Goal: Information Seeking & Learning: Learn about a topic

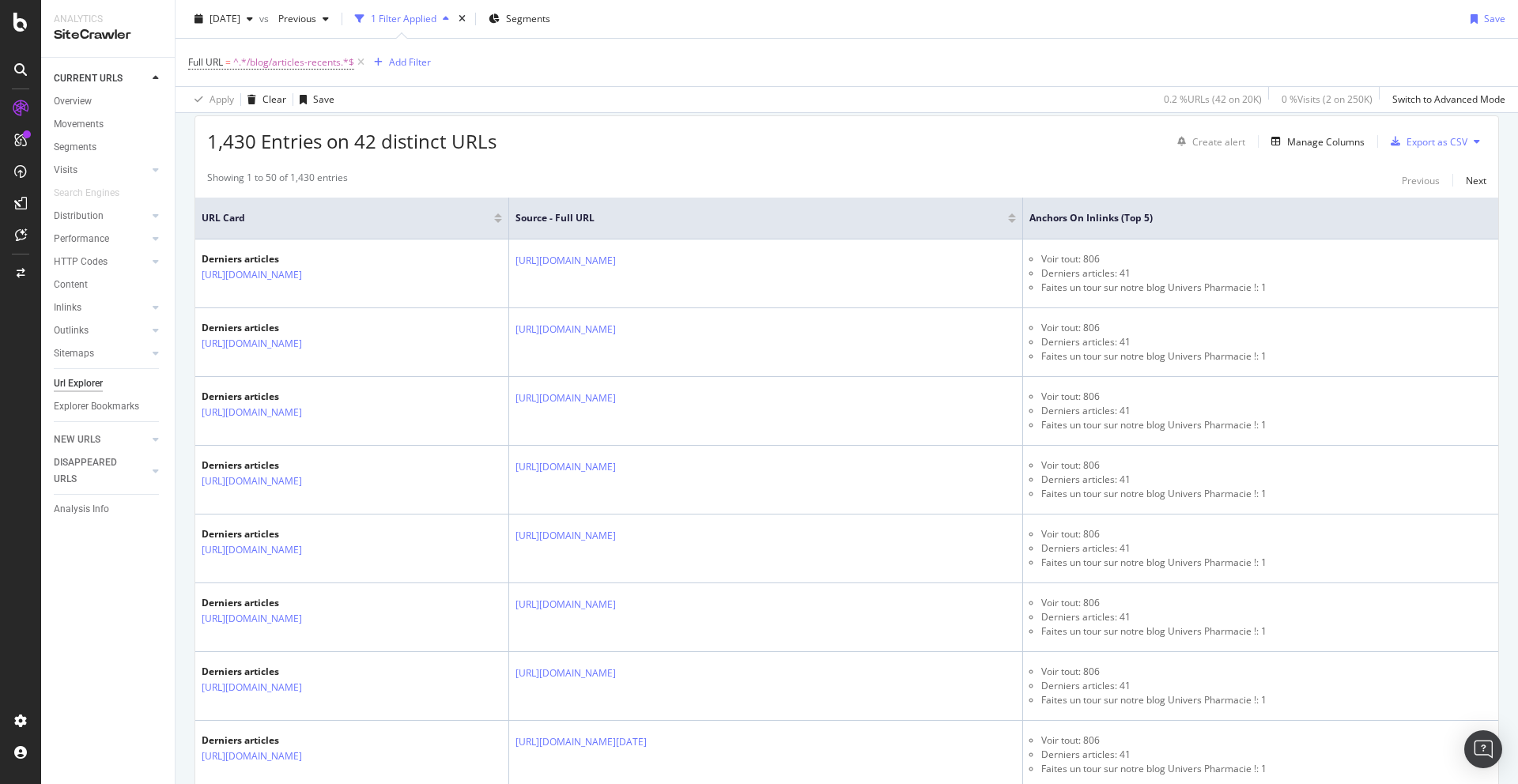
scroll to position [284, 0]
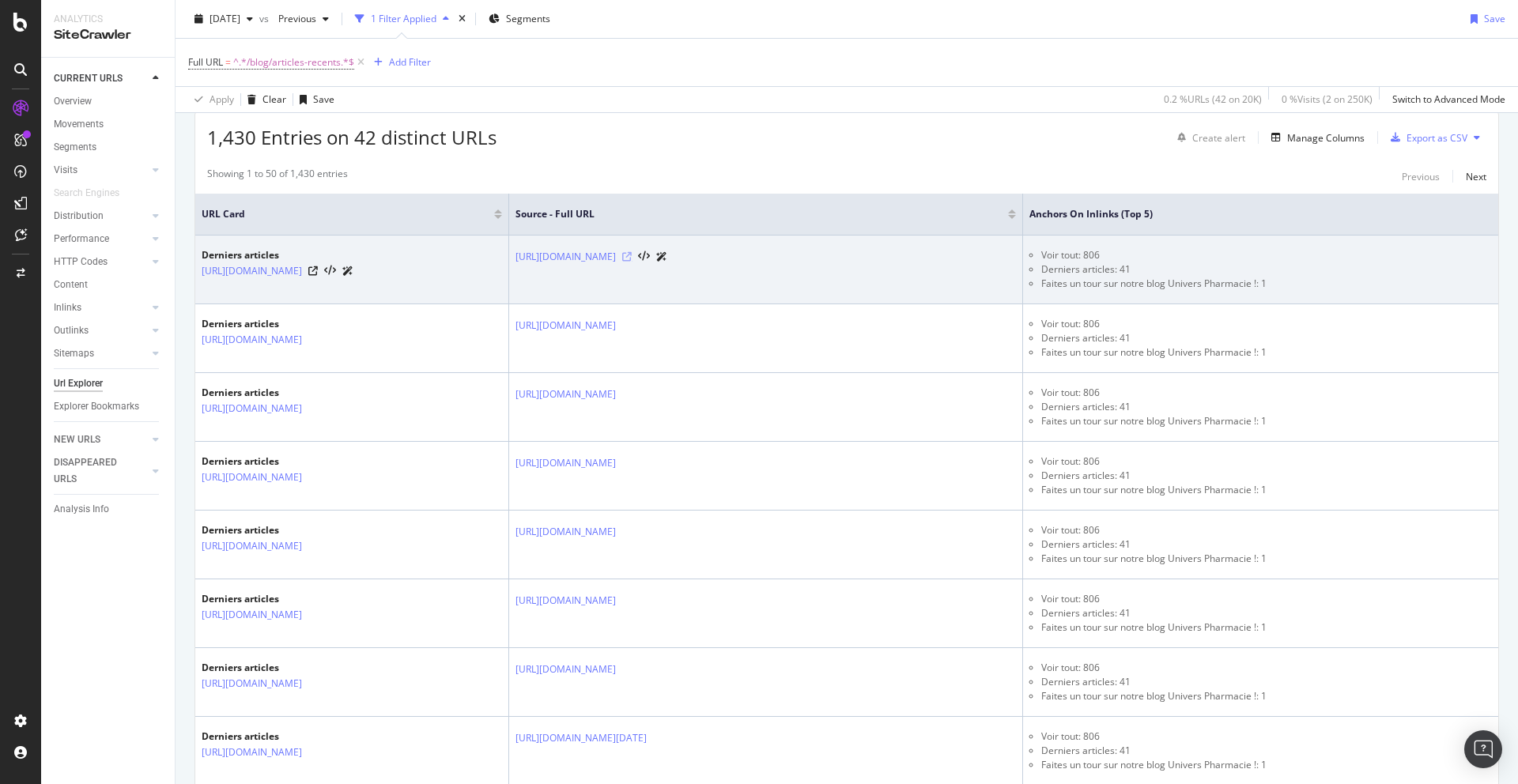
click at [632, 256] on icon at bounding box center [627, 257] width 10 height 10
drag, startPoint x: 1379, startPoint y: 282, endPoint x: 1162, endPoint y: 285, distance: 217.0
click at [1162, 285] on ul "Voir tout: 806 Derniers articles: 41 Faites un tour sur notre blog Univers Phar…" at bounding box center [1261, 270] width 463 height 43
copy li "Faites un tour sur notre blog Univers Pharmacie !"
click at [1023, 253] on td "[URL][DOMAIN_NAME]" at bounding box center [766, 270] width 514 height 68
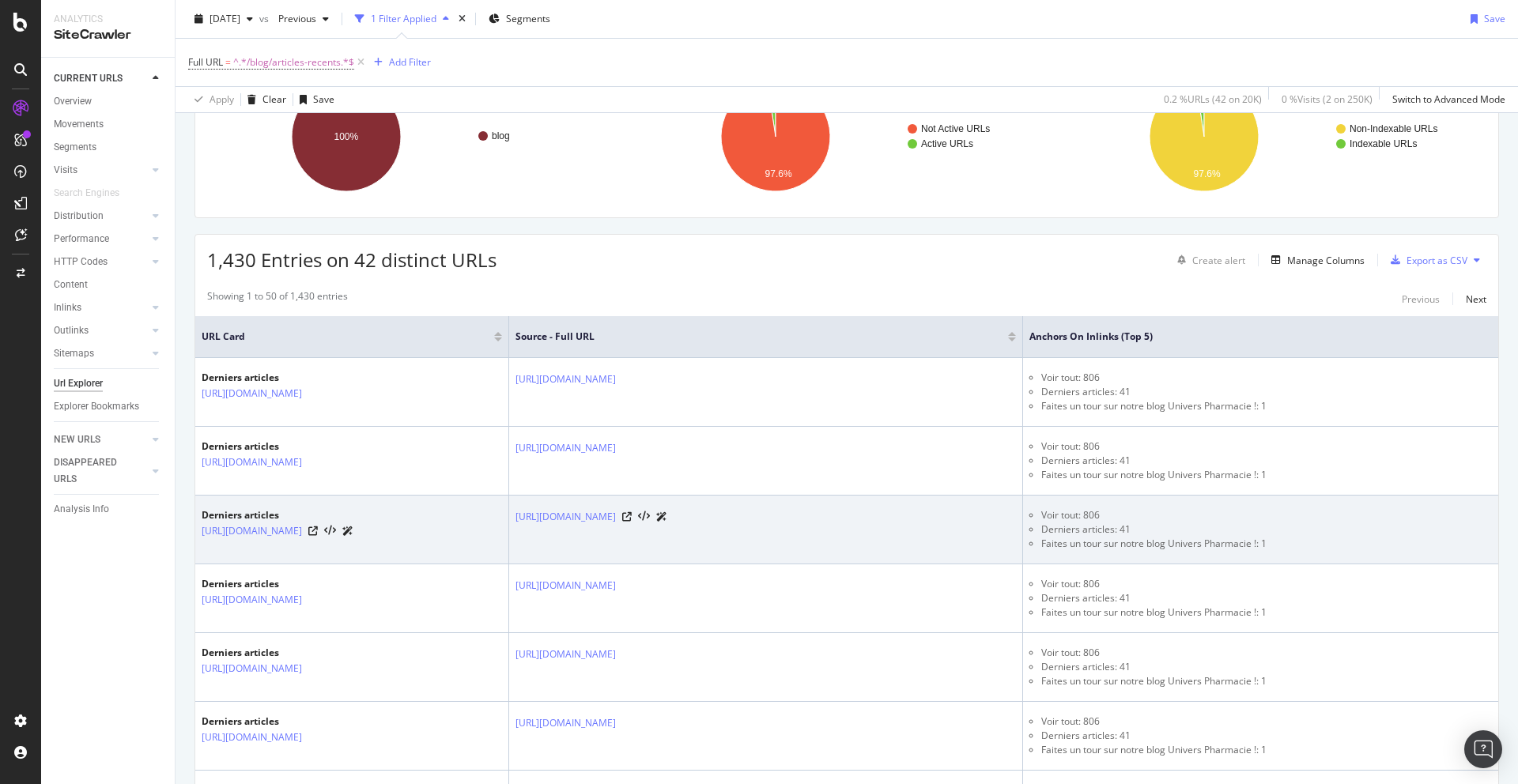
scroll to position [164, 0]
drag, startPoint x: 1394, startPoint y: 540, endPoint x: 1172, endPoint y: 544, distance: 222.0
click at [1162, 544] on li "Faites un tour sur notre blog Univers Pharmacie !: 1" at bounding box center [1267, 540] width 451 height 14
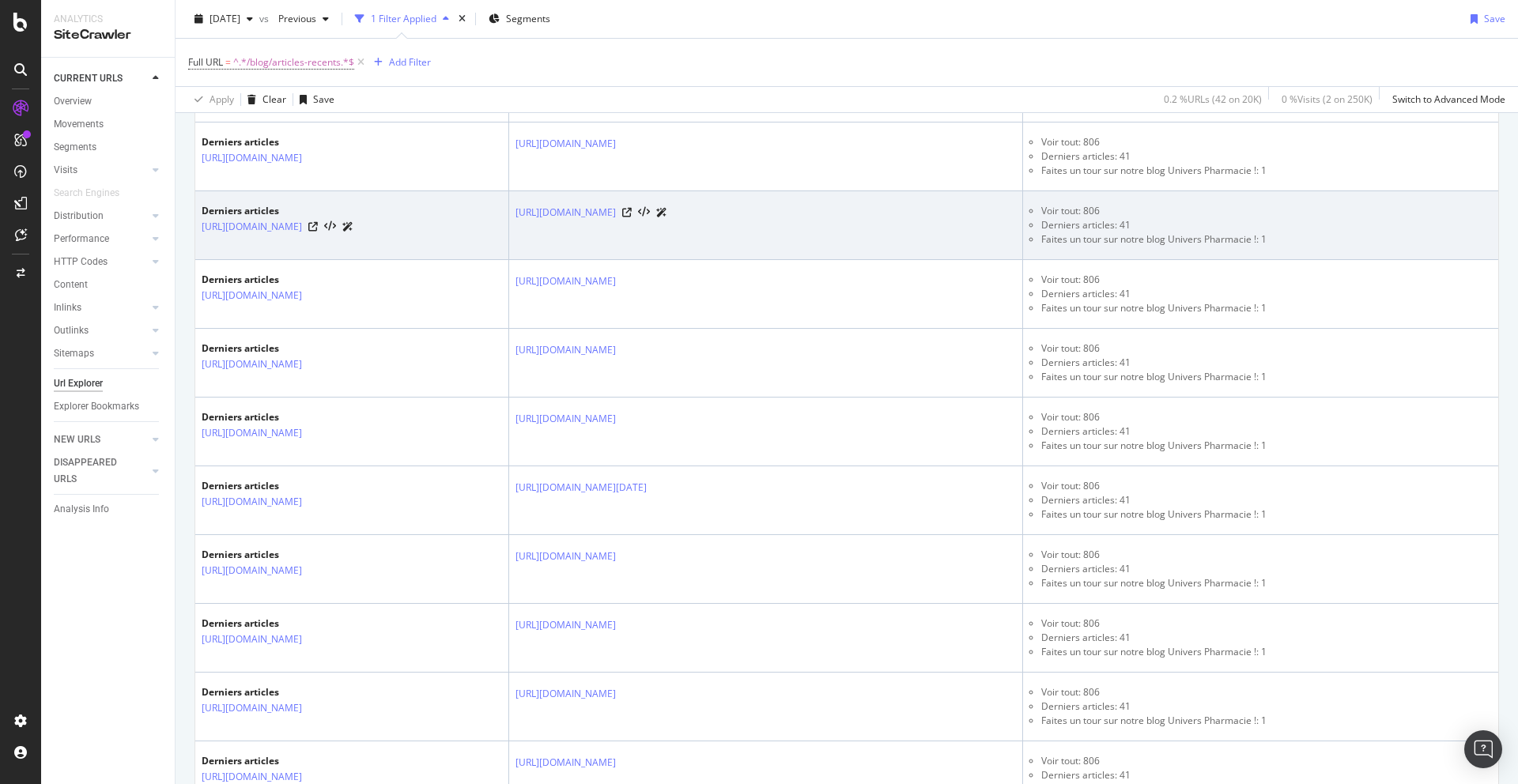
scroll to position [0, 0]
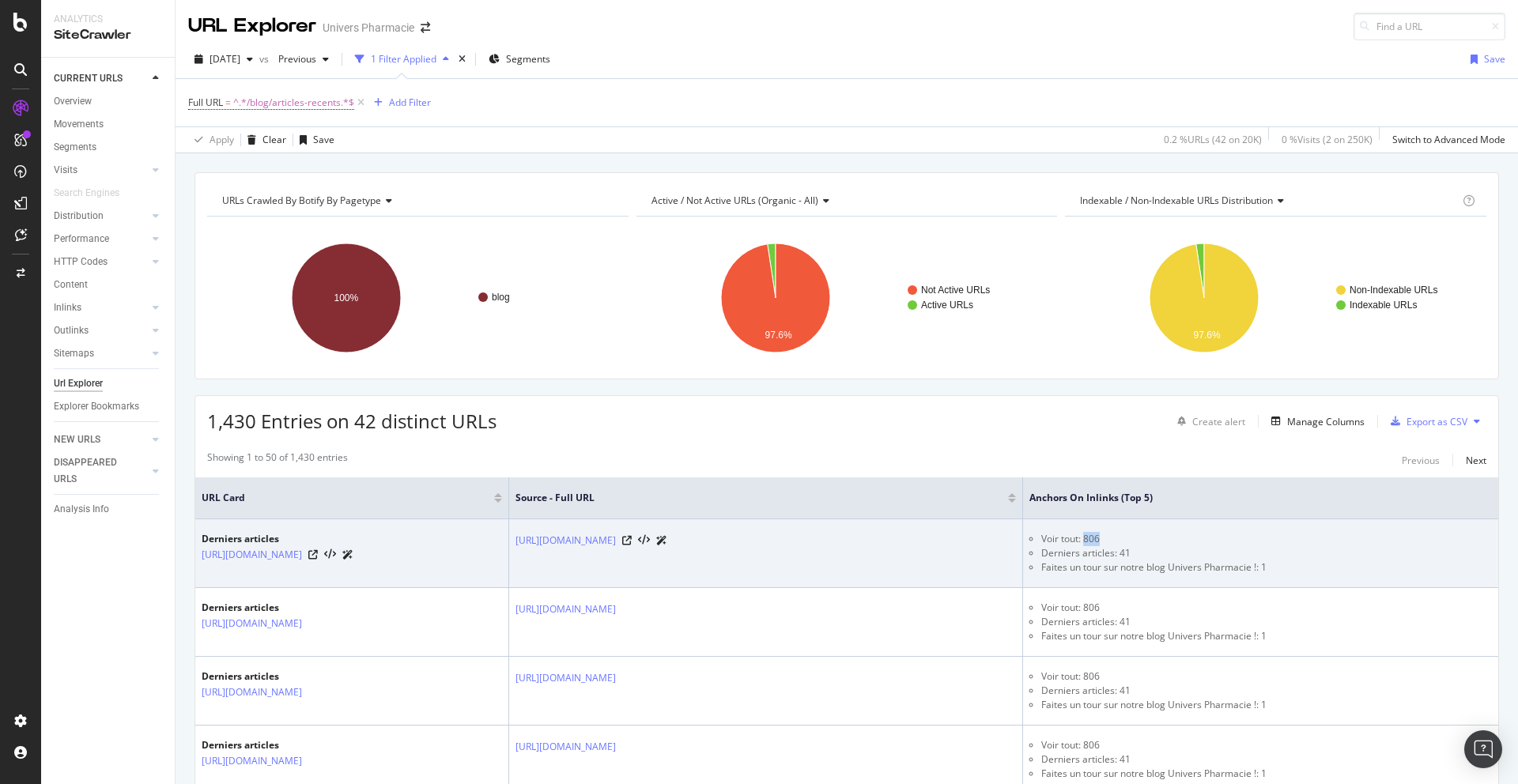
drag, startPoint x: 1225, startPoint y: 539, endPoint x: 1205, endPoint y: 538, distance: 20.0
click at [1162, 538] on li "Voir tout: 806" at bounding box center [1267, 538] width 451 height 14
click at [1162, 535] on li "Voir tout: 806" at bounding box center [1267, 538] width 451 height 14
click at [1162, 570] on li "Faites un tour sur notre blog Univers Pharmacie !: 1" at bounding box center [1267, 567] width 451 height 14
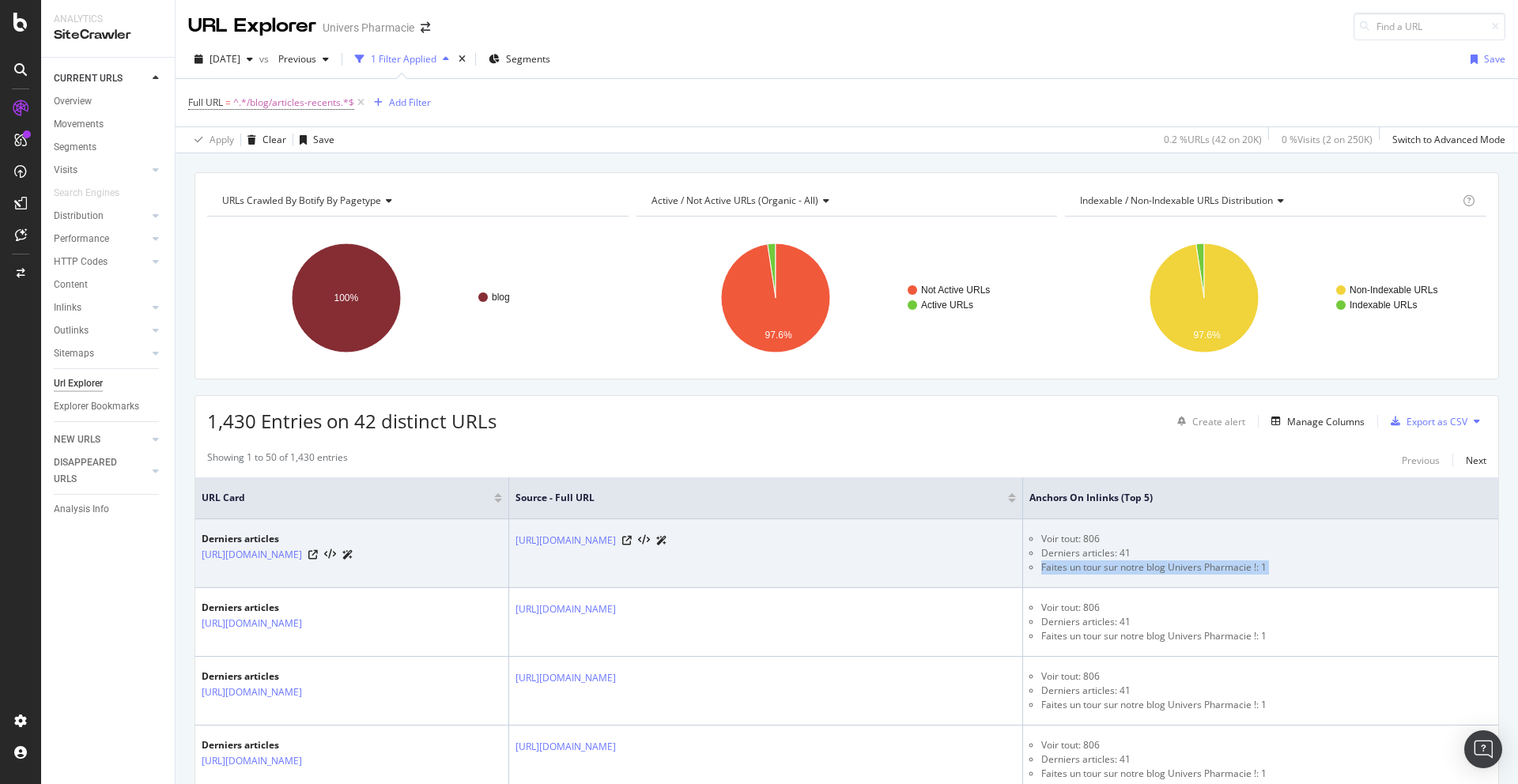
click at [1162, 570] on li "Faites un tour sur notre blog Univers Pharmacie !: 1" at bounding box center [1267, 567] width 451 height 14
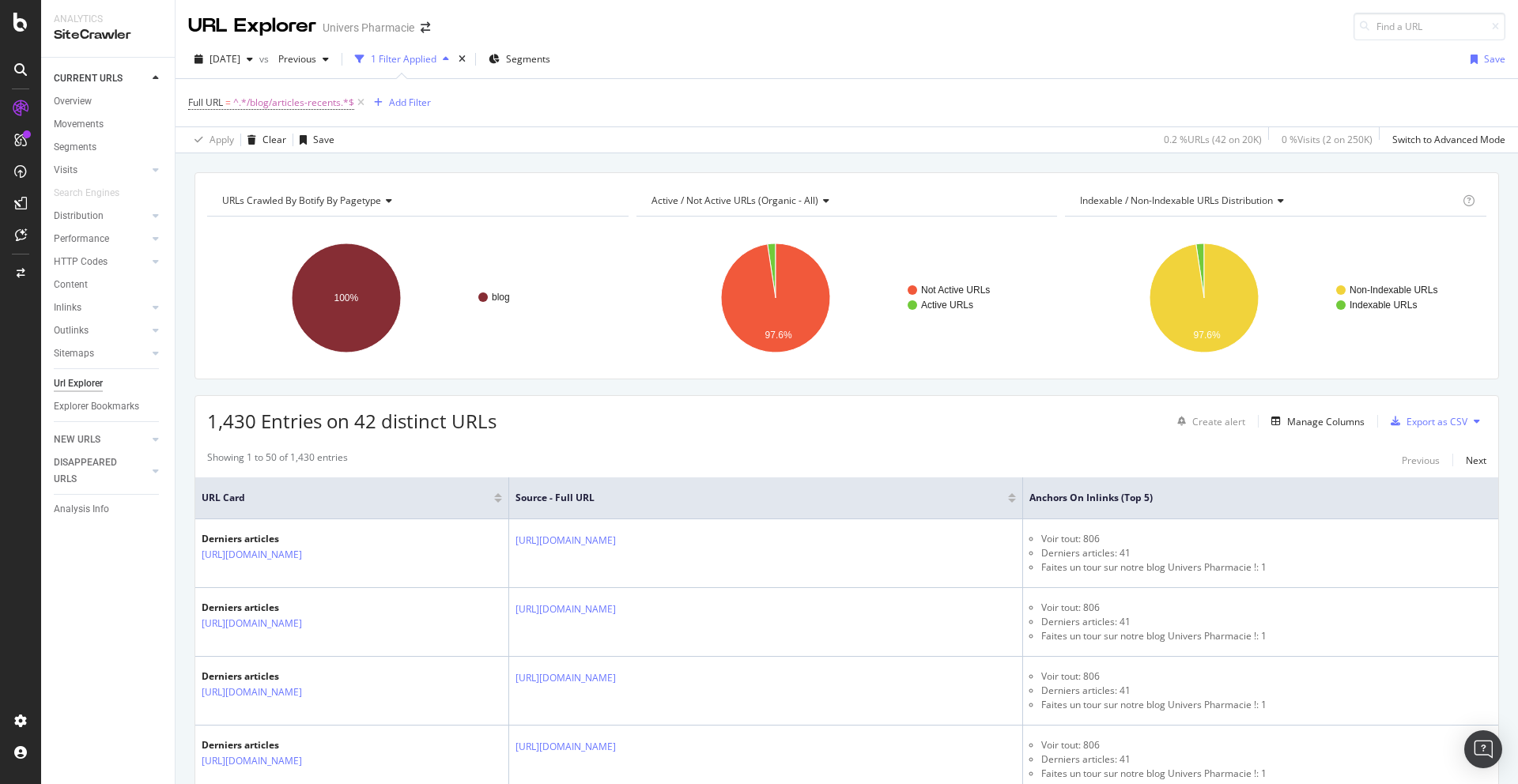
click at [1162, 425] on div "Manage Columns" at bounding box center [1326, 421] width 78 height 13
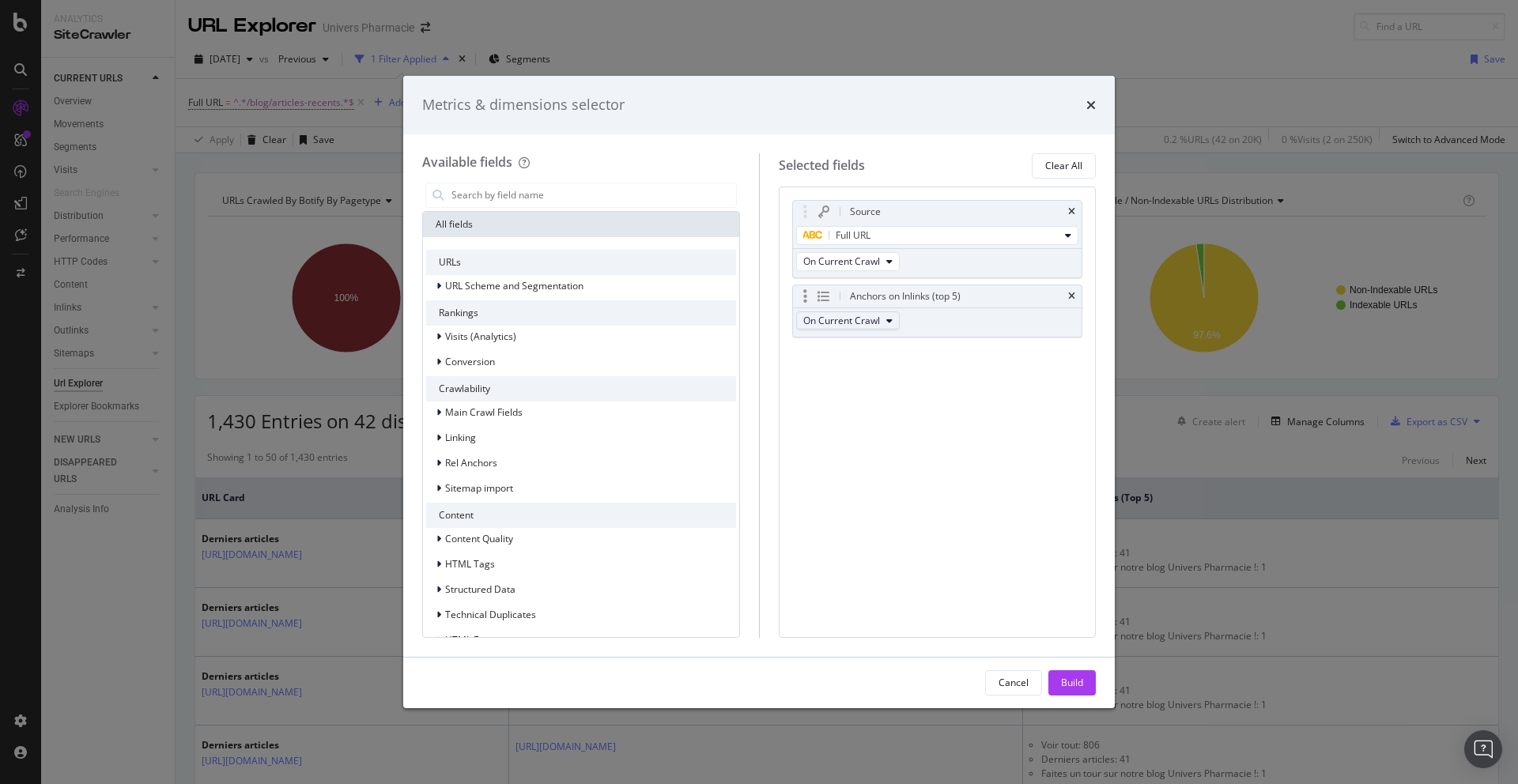
click at [895, 322] on button "On Current Crawl" at bounding box center [848, 321] width 104 height 19
click at [963, 356] on div "Source Full URL On Current Crawl Anchors on Inlinks (top 5) On Current Crawl Yo…" at bounding box center [938, 286] width 291 height 171
click at [587, 197] on input "modal" at bounding box center [593, 195] width 286 height 24
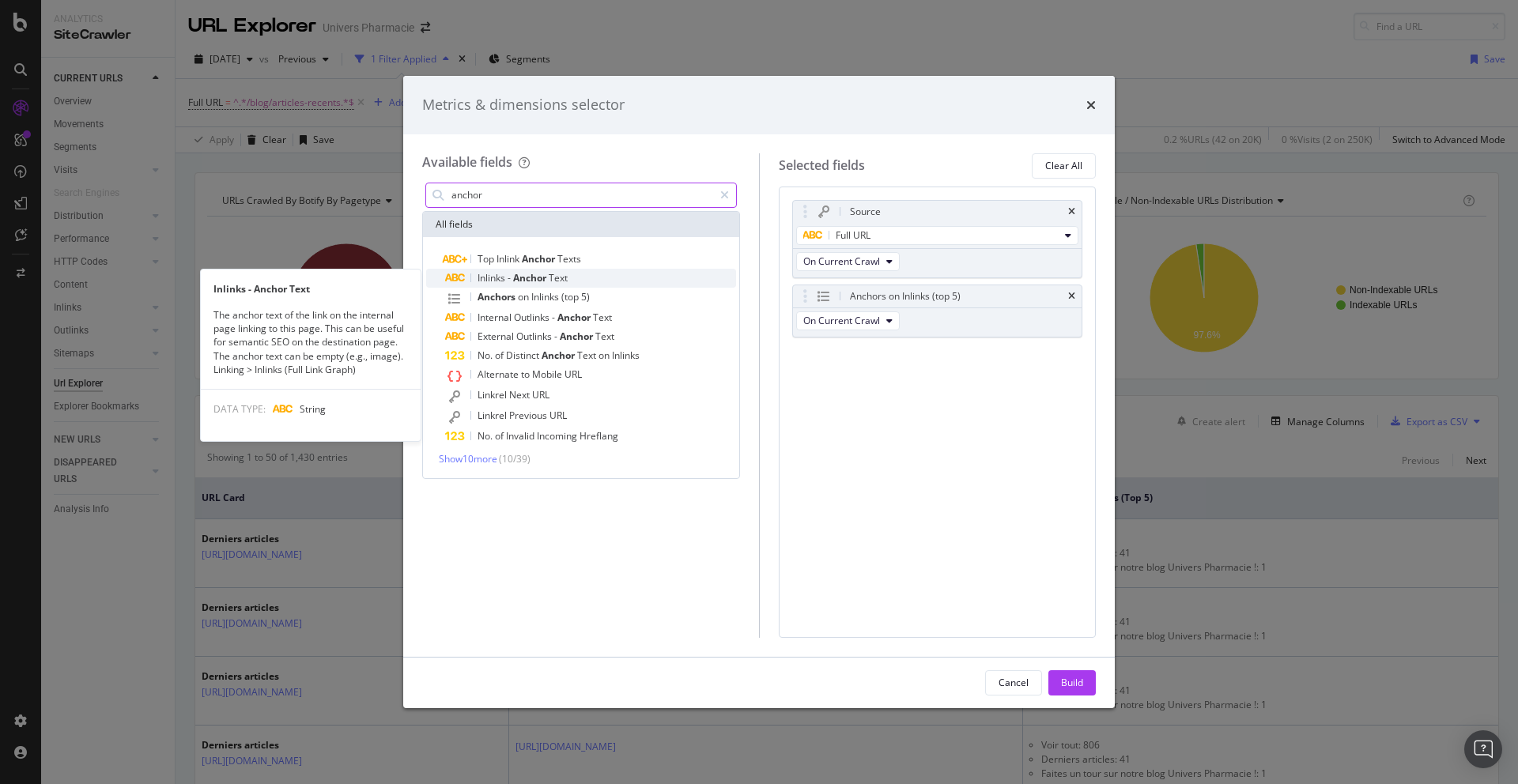
type input "anchor"
click at [572, 278] on div "Inlinks - Anchor Text" at bounding box center [590, 278] width 291 height 19
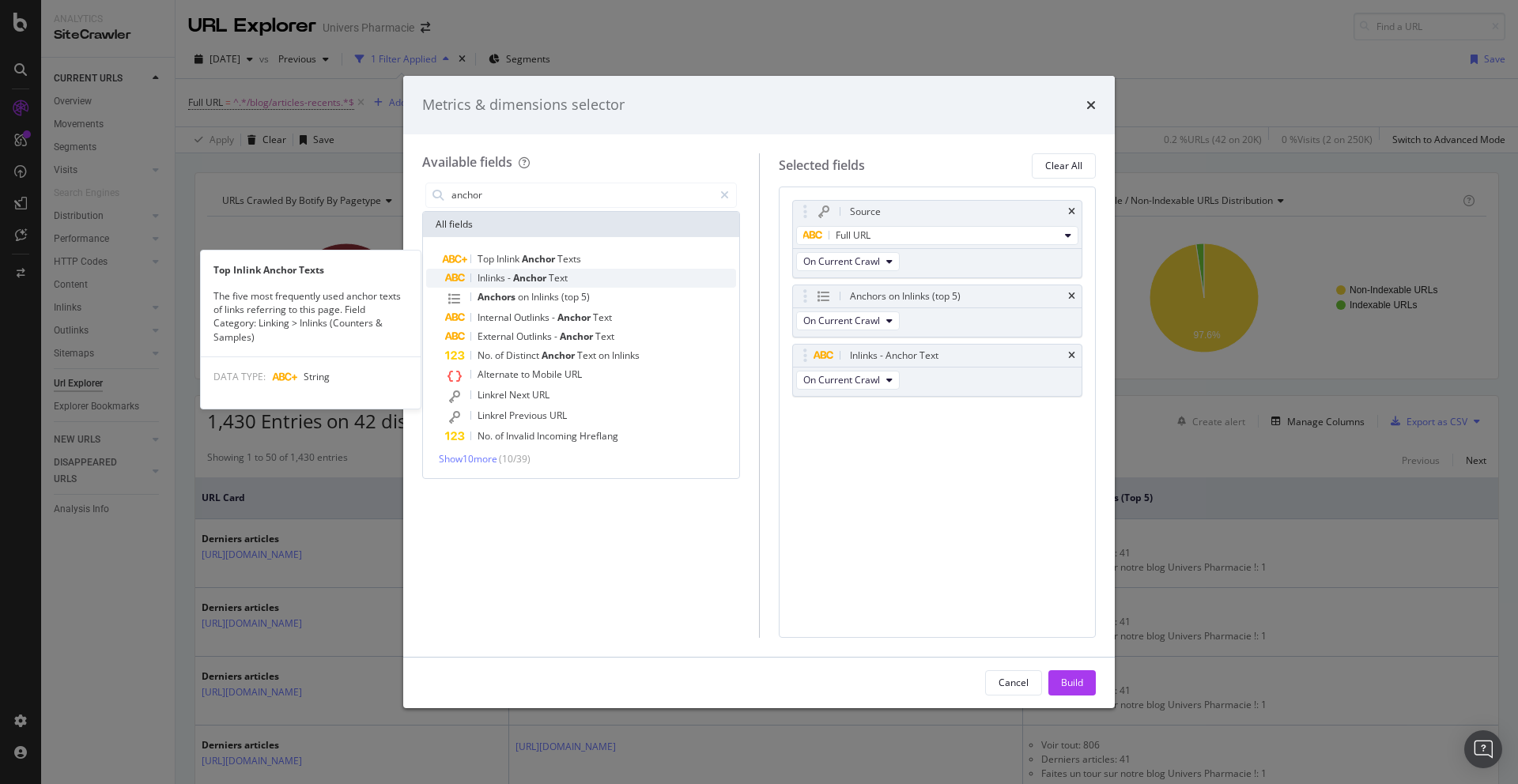
click at [605, 269] on div "Inlinks - Anchor Text" at bounding box center [590, 278] width 291 height 19
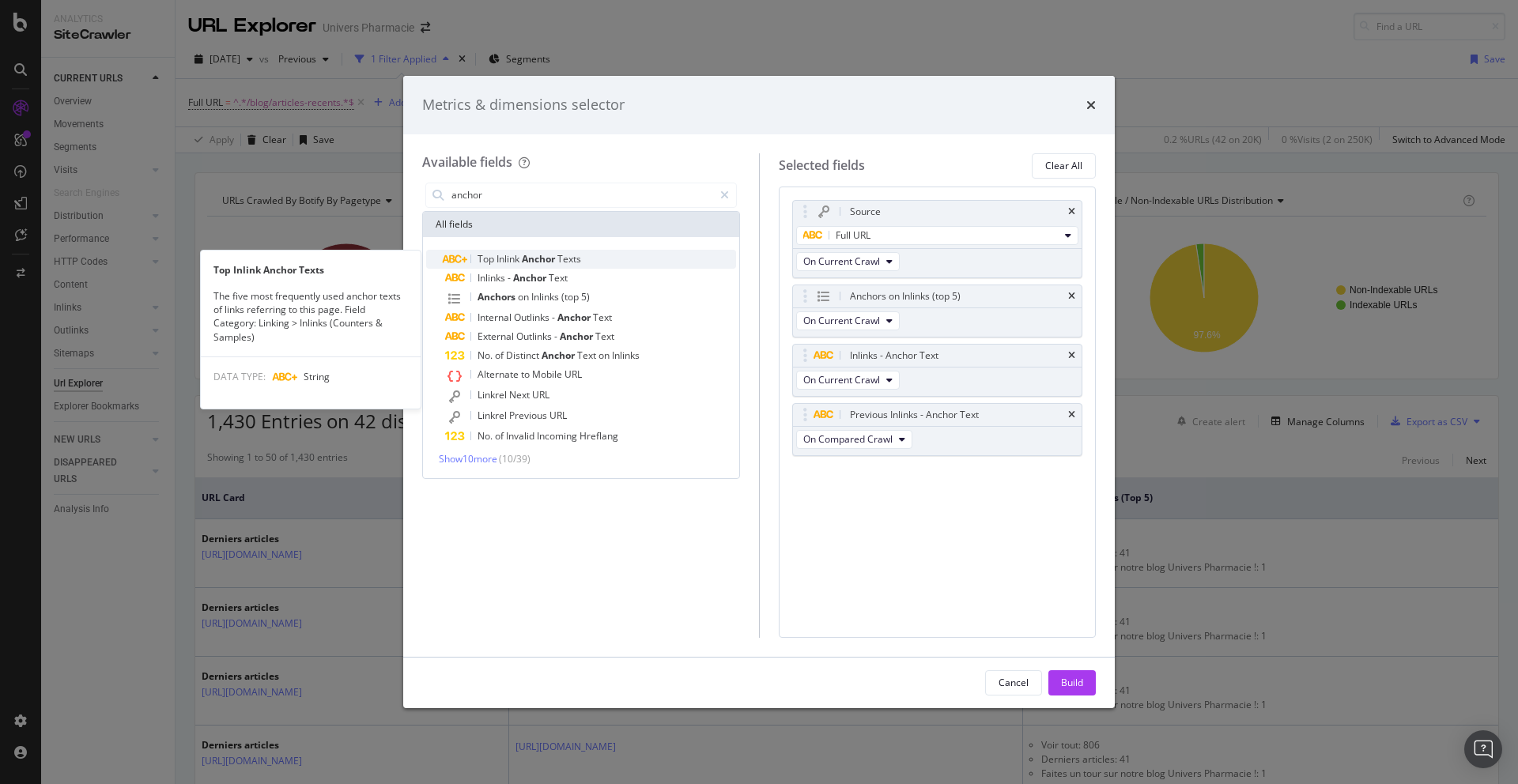
click at [594, 260] on div "Top Inlink Anchor Texts" at bounding box center [590, 259] width 291 height 19
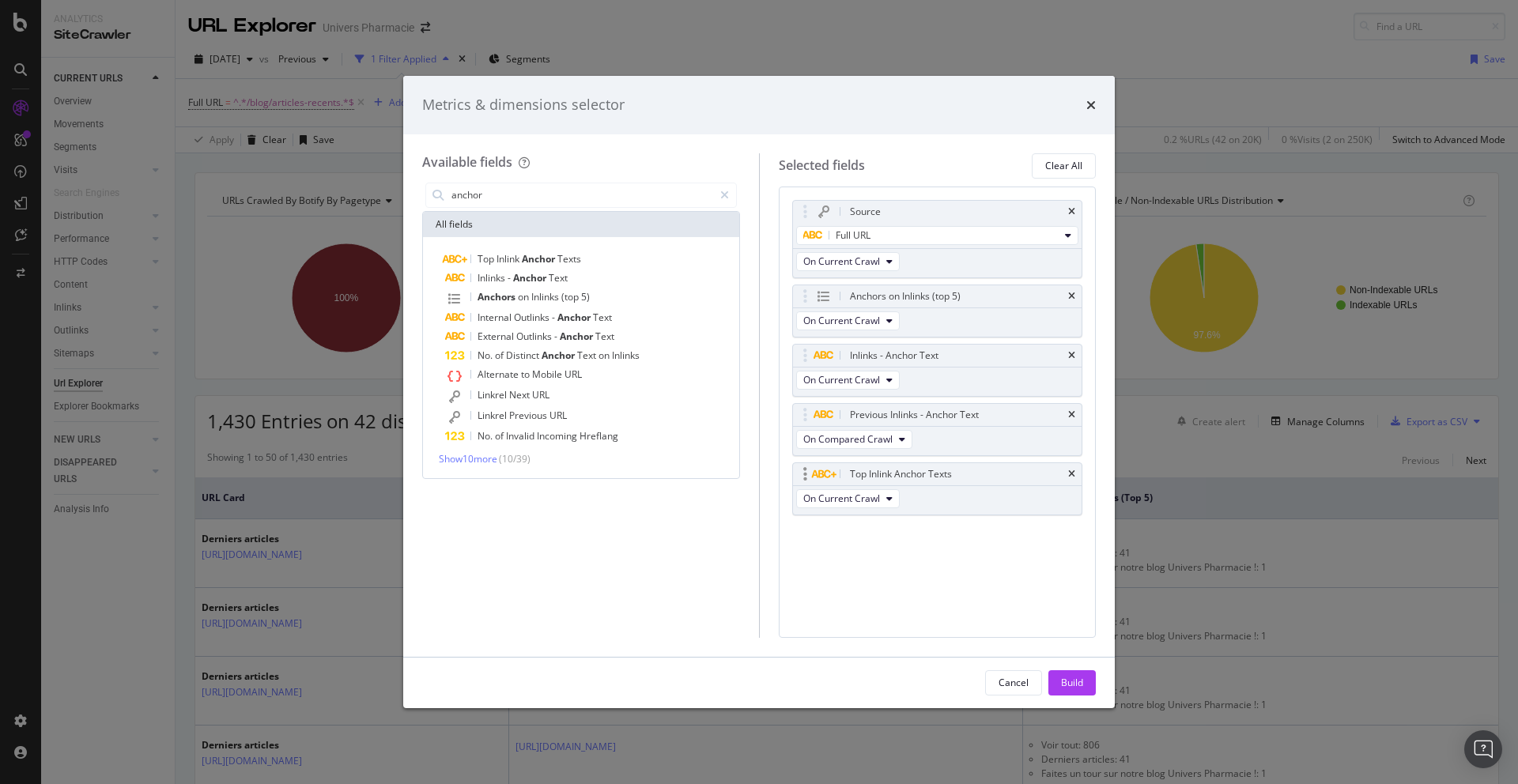
click at [899, 490] on span "On Current Crawl" at bounding box center [848, 499] width 104 height 19
click at [895, 500] on button "On Current Crawl" at bounding box center [848, 499] width 104 height 19
click at [484, 460] on span "Show 10 more" at bounding box center [468, 459] width 59 height 13
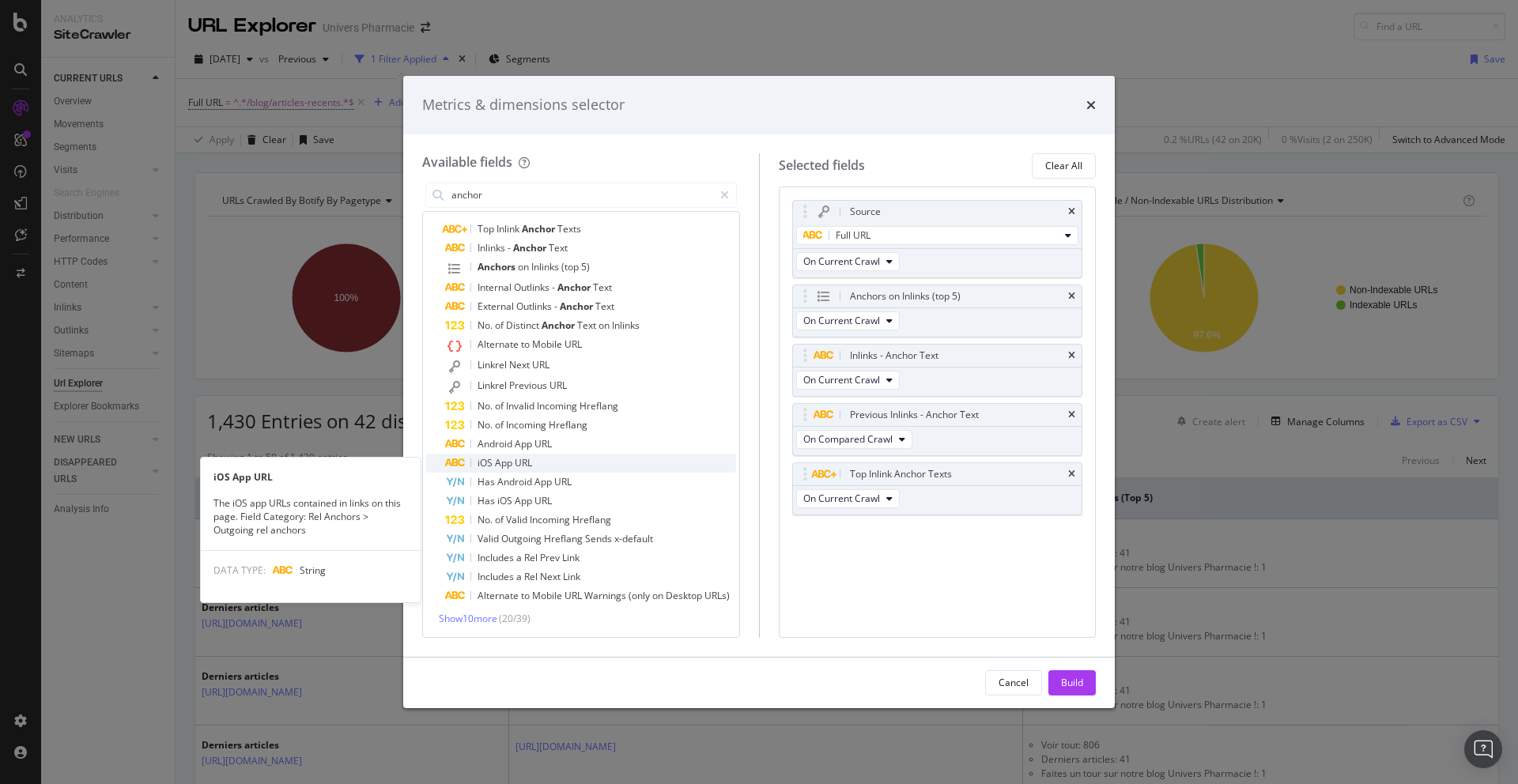
scroll to position [31, 0]
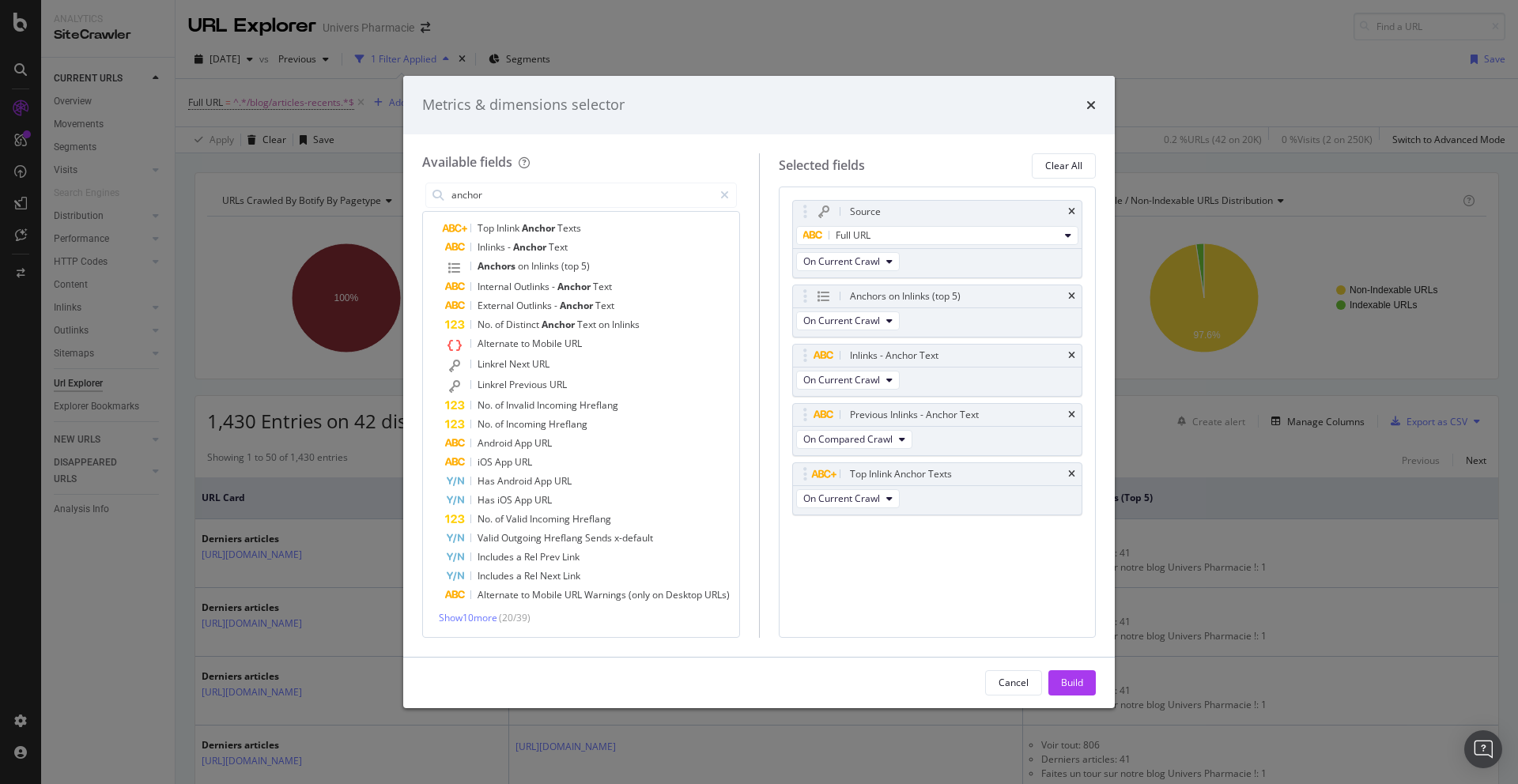
click at [505, 622] on span "( 20 / 39 )" at bounding box center [515, 617] width 31 height 13
click at [495, 619] on span "Show 10 more" at bounding box center [468, 617] width 59 height 13
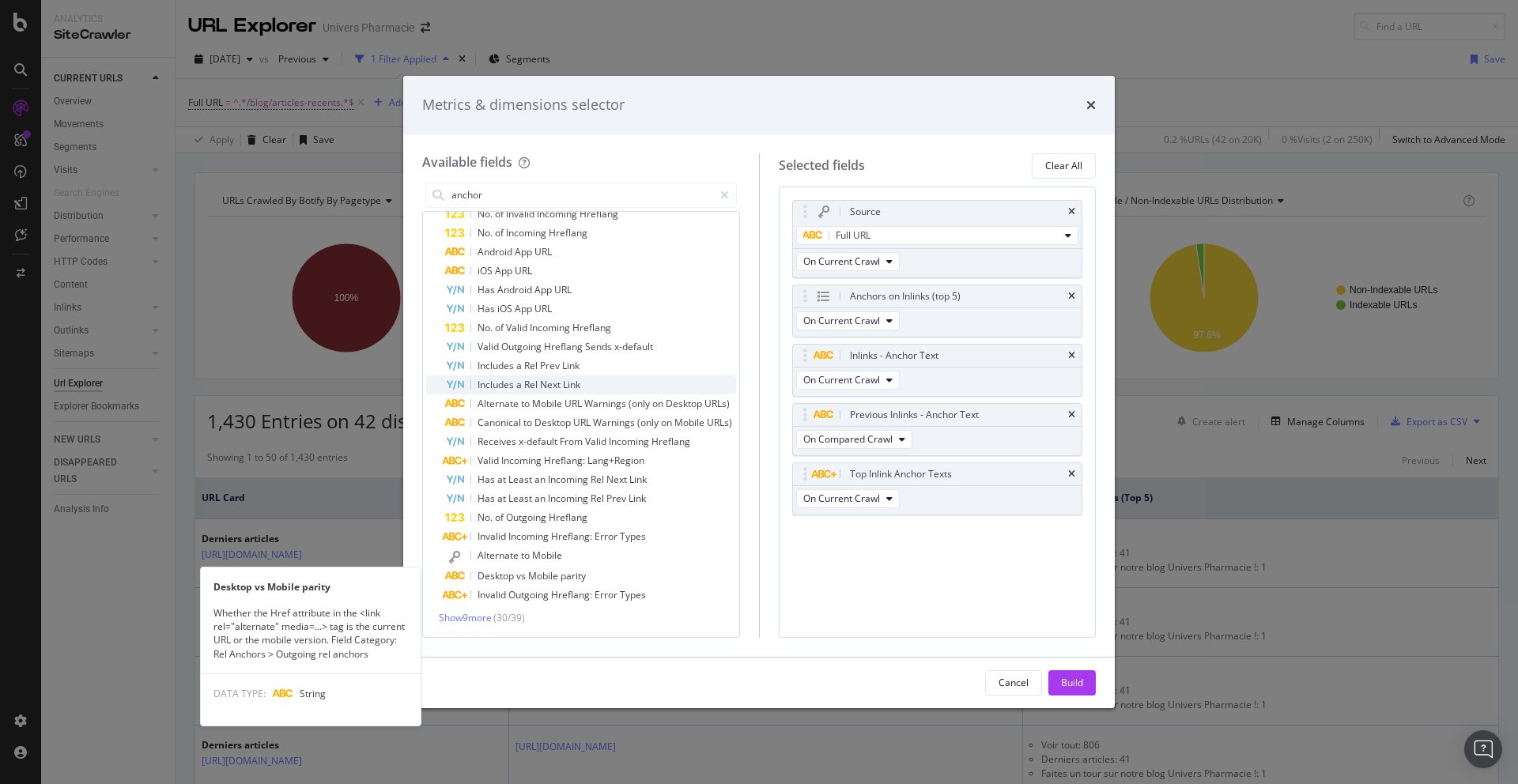
scroll to position [0, 0]
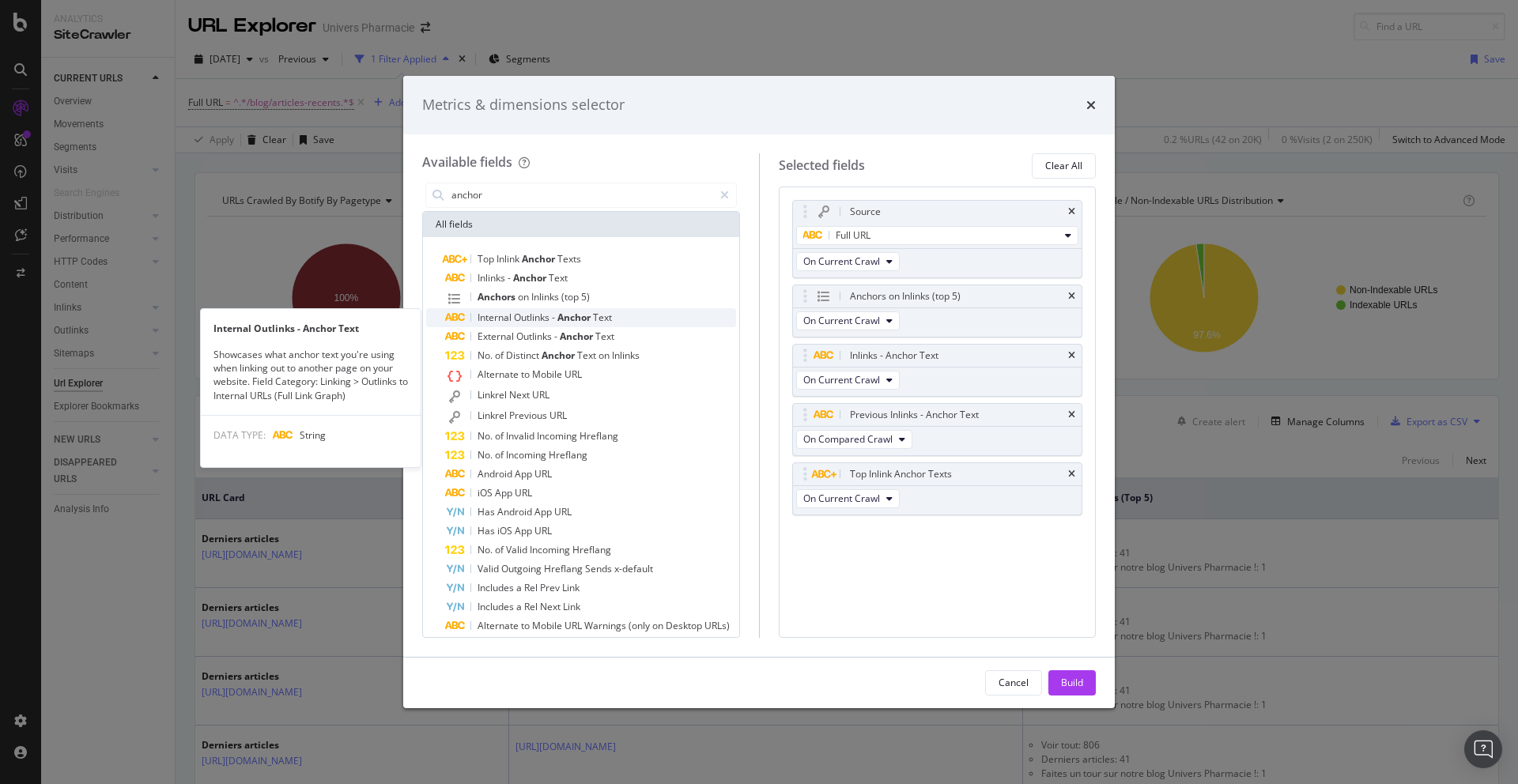
click at [579, 316] on span "Anchor" at bounding box center [575, 317] width 35 height 13
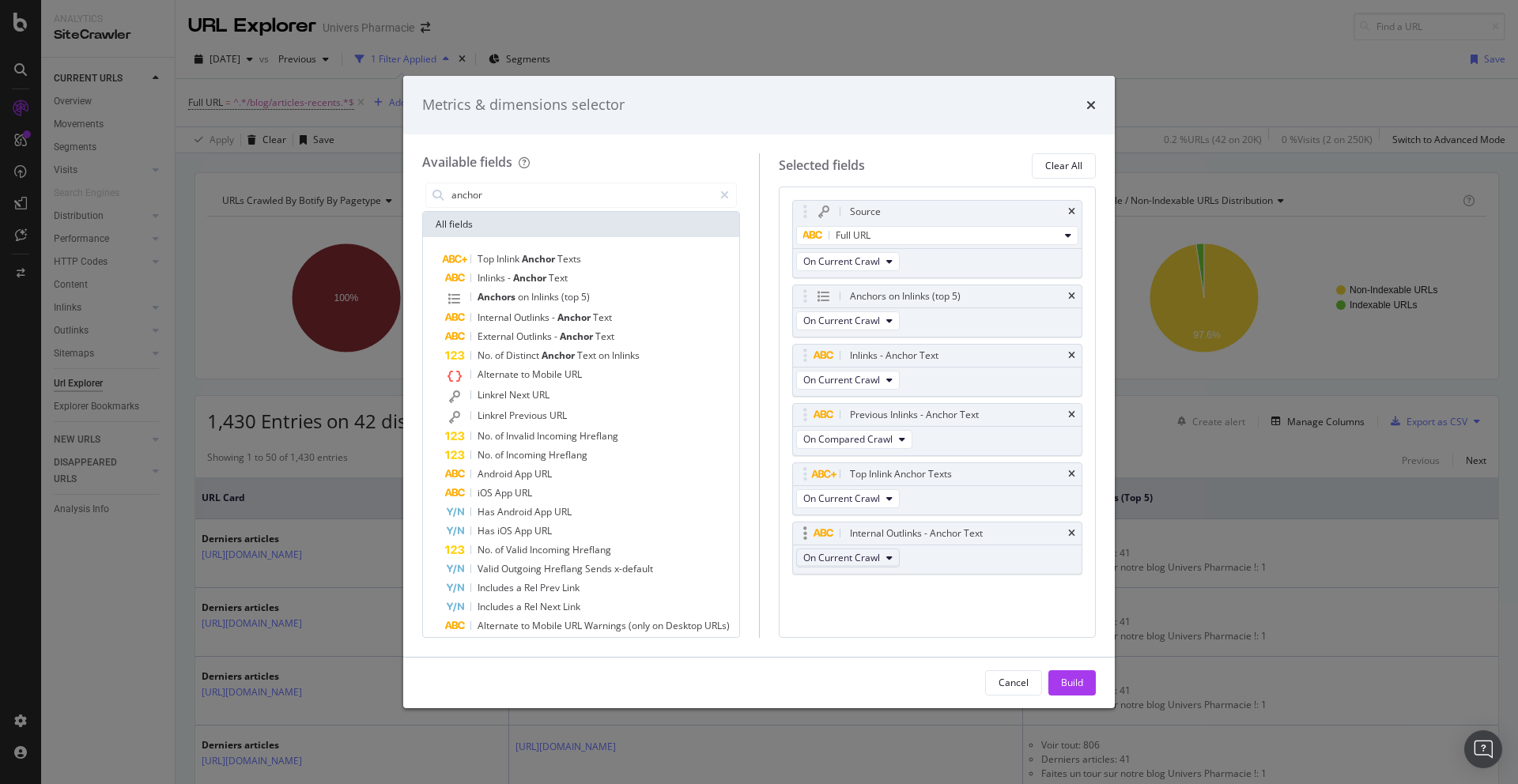
click at [890, 556] on icon "modal" at bounding box center [890, 558] width 7 height 10
click at [1056, 167] on div "Clear All" at bounding box center [1064, 166] width 37 height 13
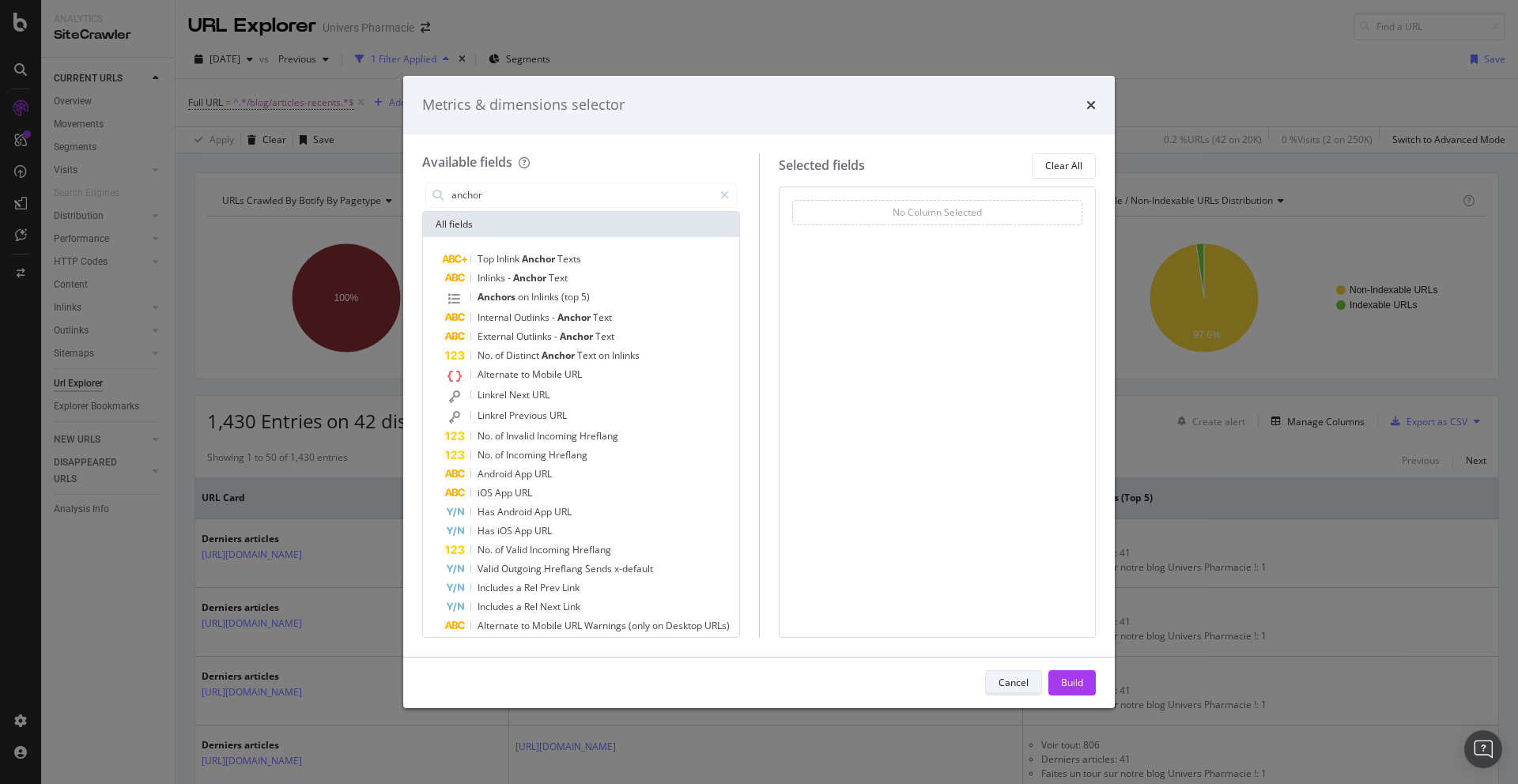
click at [1021, 657] on div "Cancel" at bounding box center [1013, 683] width 30 height 13
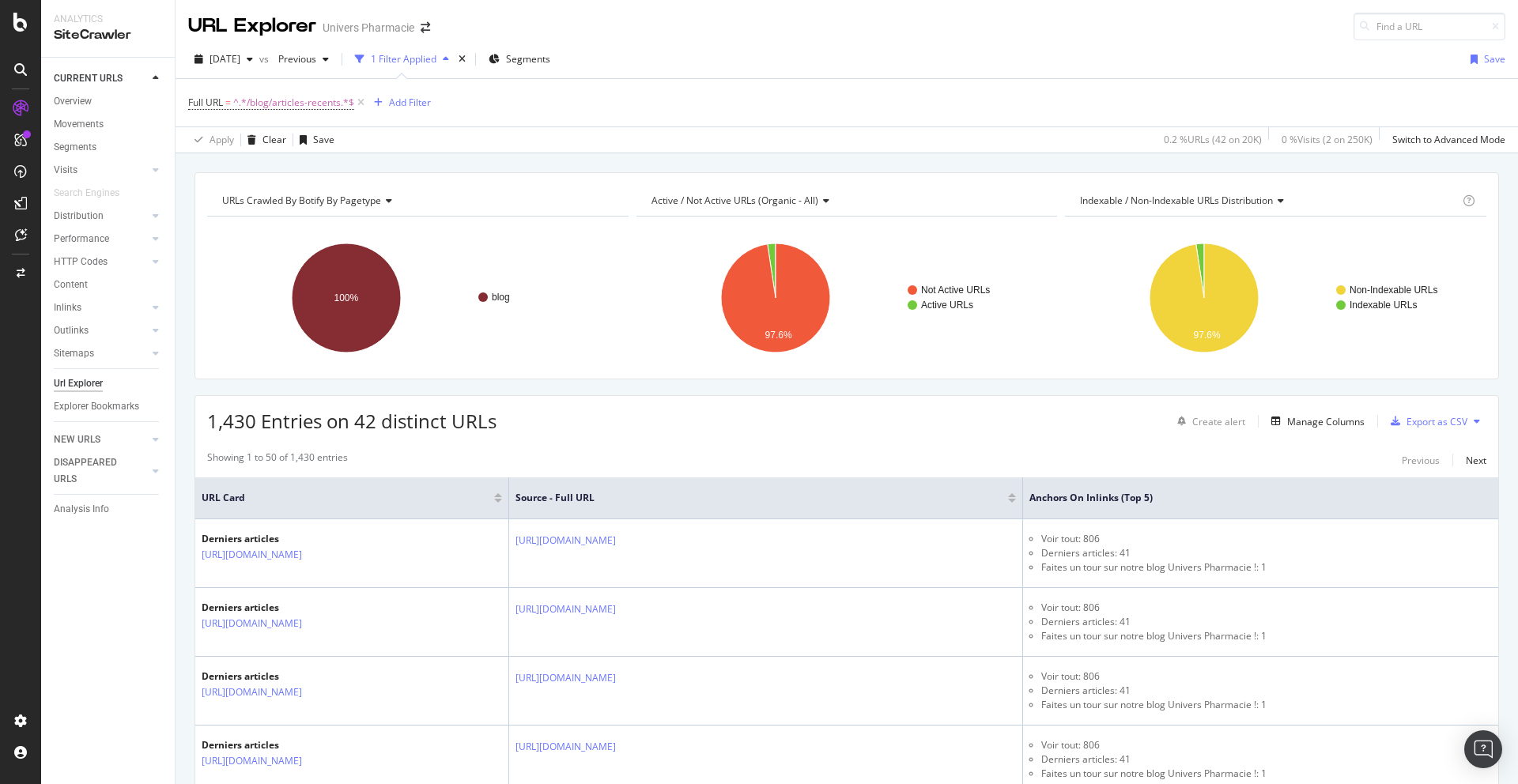
click at [1055, 464] on div "Showing 1 to 50 of 1,430 entries Previous Next" at bounding box center [847, 460] width 1303 height 19
click at [1055, 461] on div "Showing 1 to 50 of 1,430 entries Previous Next" at bounding box center [847, 460] width 1303 height 19
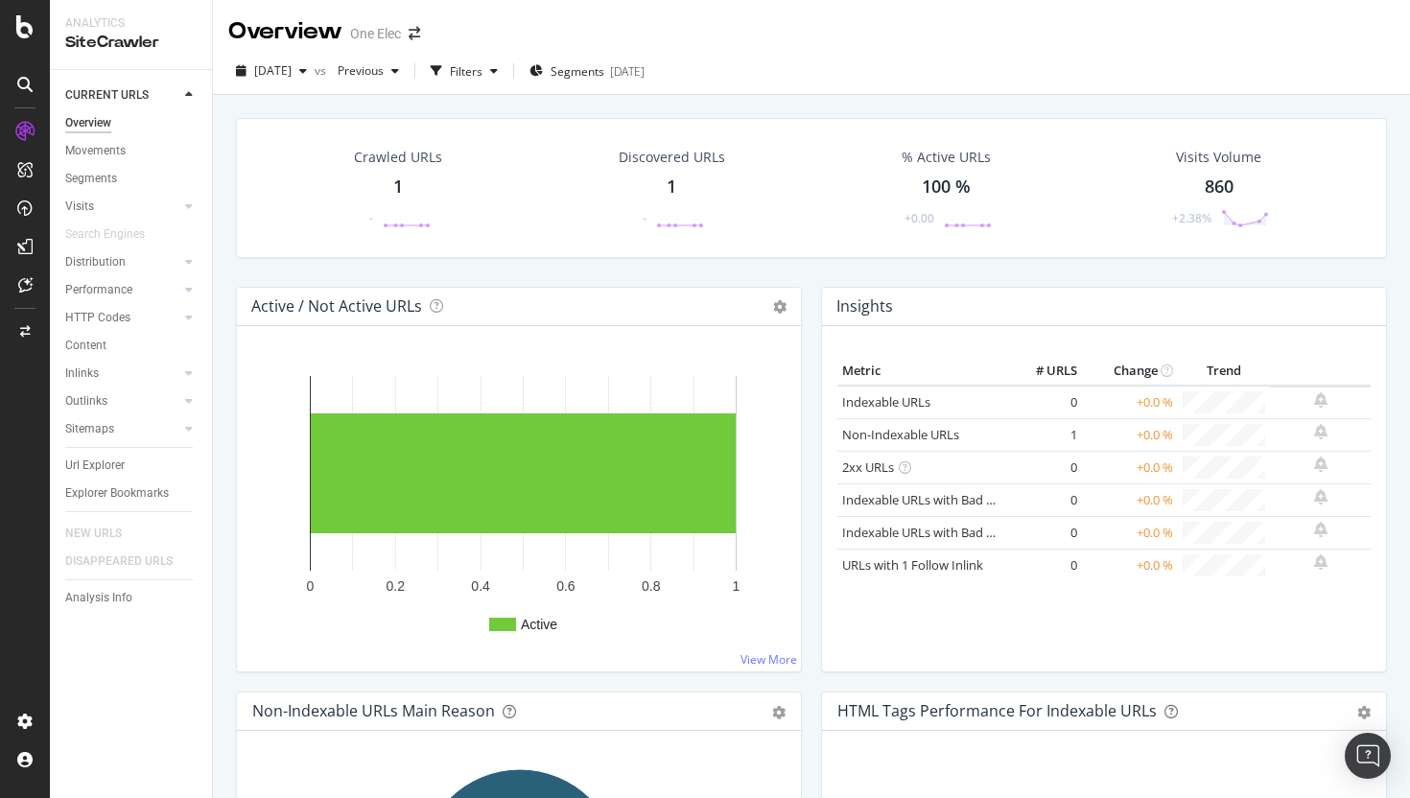
click at [806, 257] on div "Crawled URLs 1 - Discovered URLs 1 - % Active URLs 100 % +0.00 Visits Volume 86…" at bounding box center [811, 188] width 1151 height 140
